Goal: Book appointment/travel/reservation

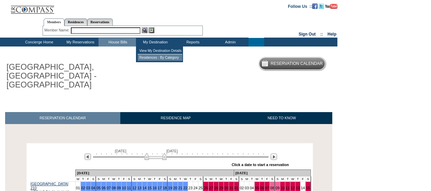
click at [151, 59] on td "Residences : By Category" at bounding box center [160, 57] width 45 height 6
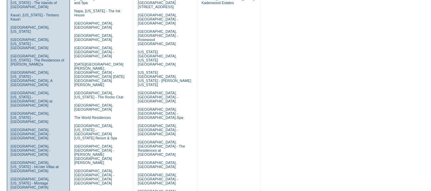
scroll to position [259, 0]
click at [23, 127] on link "[GEOGRAPHIC_DATA], [GEOGRAPHIC_DATA] - [GEOGRAPHIC_DATA]" at bounding box center [31, 133] width 40 height 12
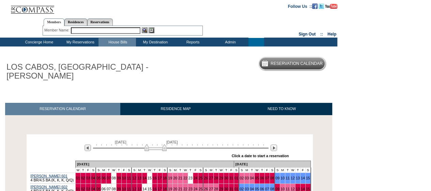
click at [343, 97] on body "Follow Us ::" at bounding box center [215, 95] width 431 height 191
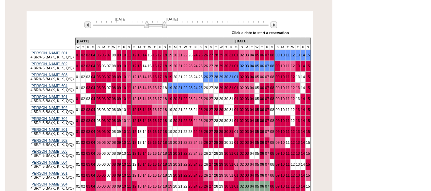
scroll to position [136, 0]
